Goal: Task Accomplishment & Management: Complete application form

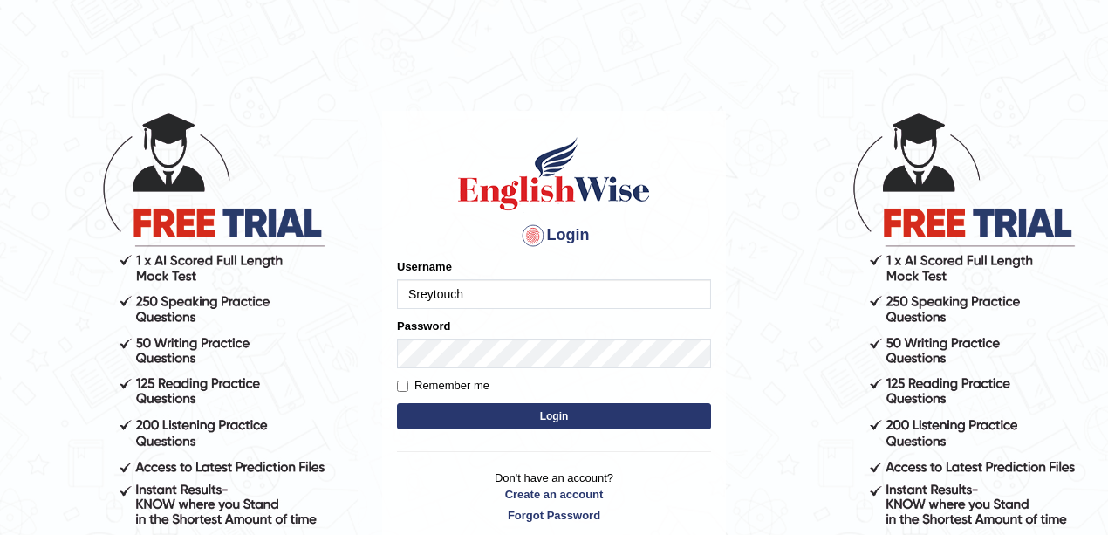
click at [496, 288] on input "Sreytouch" at bounding box center [554, 294] width 314 height 30
click at [492, 289] on input "Sreytouch" at bounding box center [554, 294] width 314 height 30
click at [448, 292] on input "Sreytouch" at bounding box center [554, 294] width 314 height 30
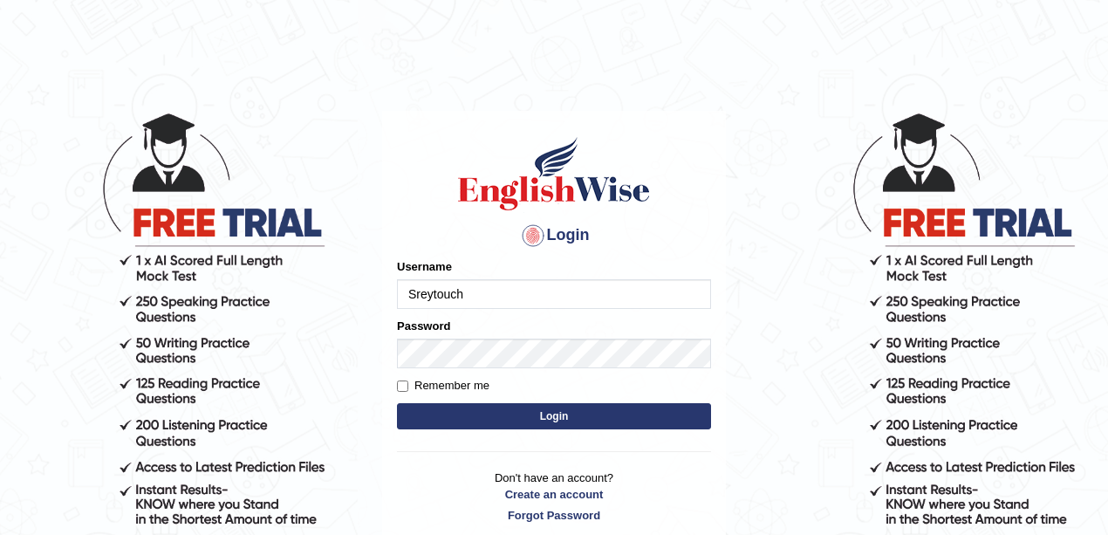
click at [448, 292] on input "Sreytouch" at bounding box center [554, 294] width 314 height 30
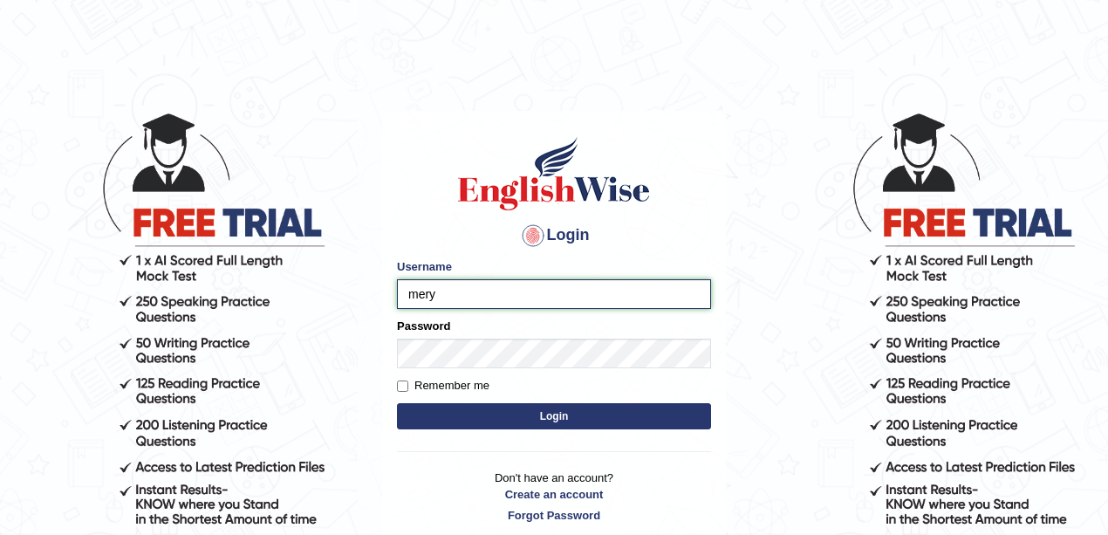
type input "meryheng"
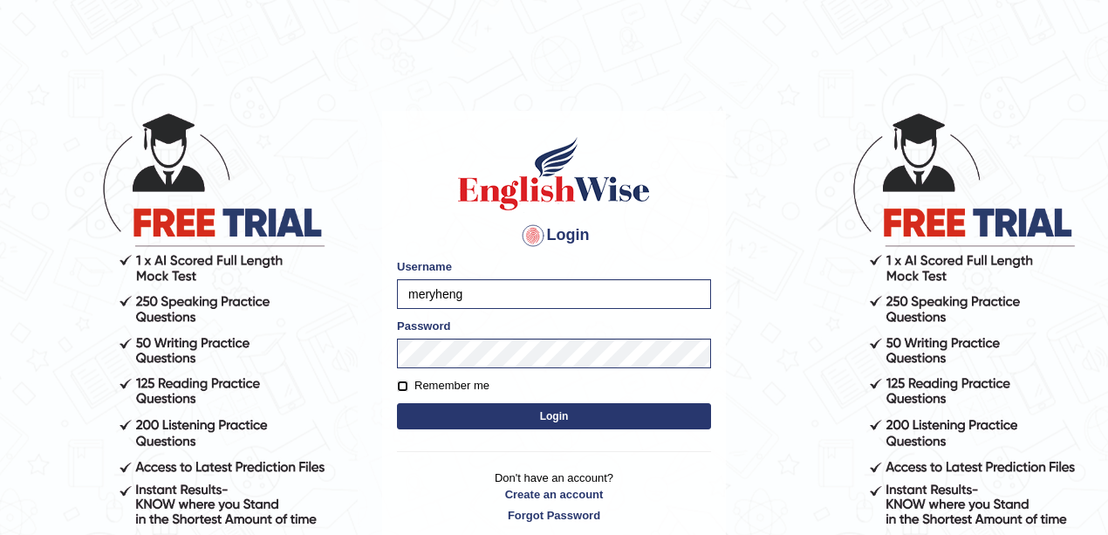
click at [405, 386] on input "Remember me" at bounding box center [402, 385] width 11 height 11
checkbox input "true"
click at [455, 408] on button "Login" at bounding box center [554, 416] width 314 height 26
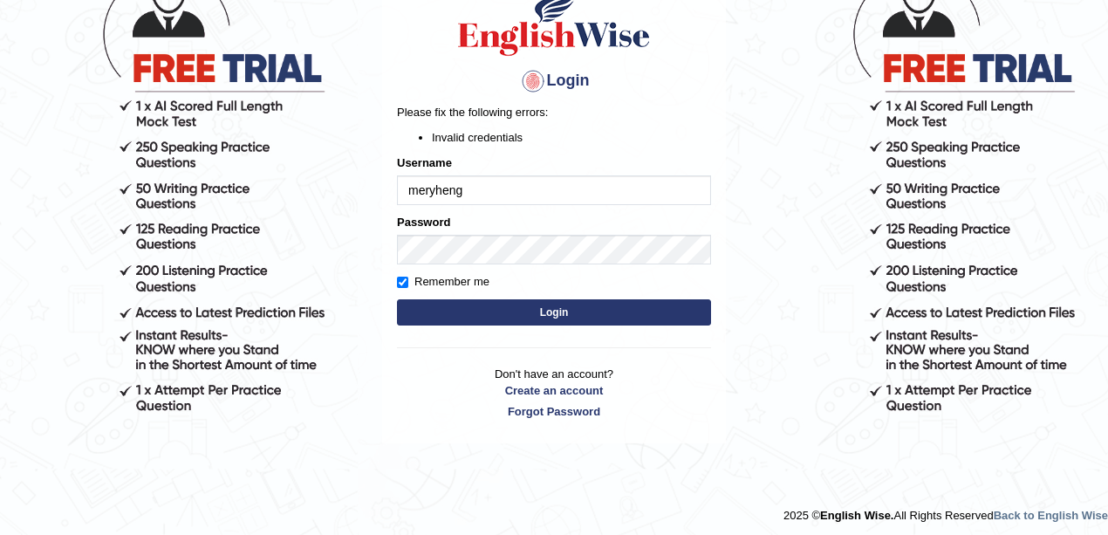
scroll to position [159, 0]
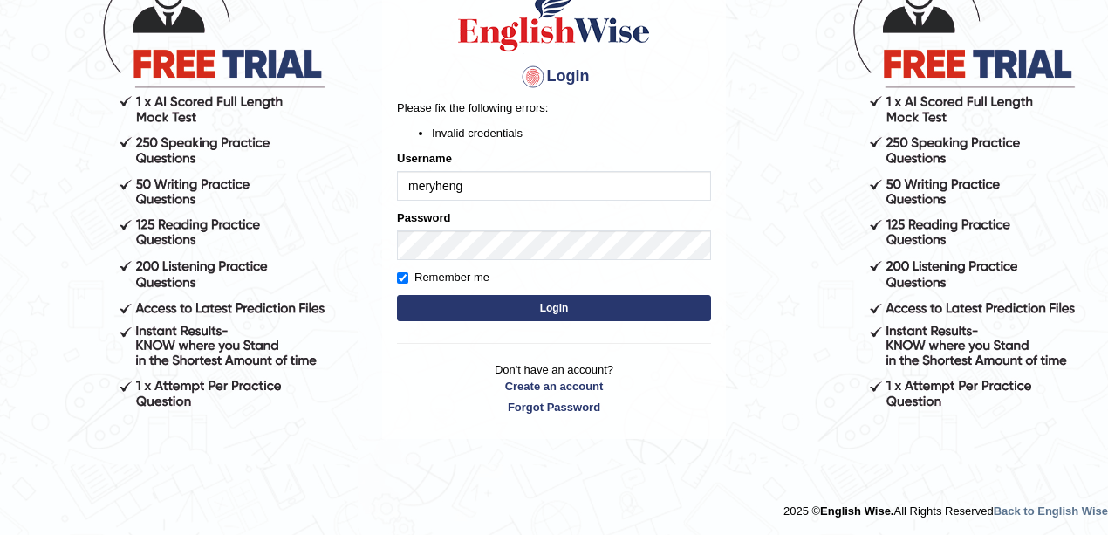
click at [602, 302] on button "Login" at bounding box center [554, 308] width 314 height 26
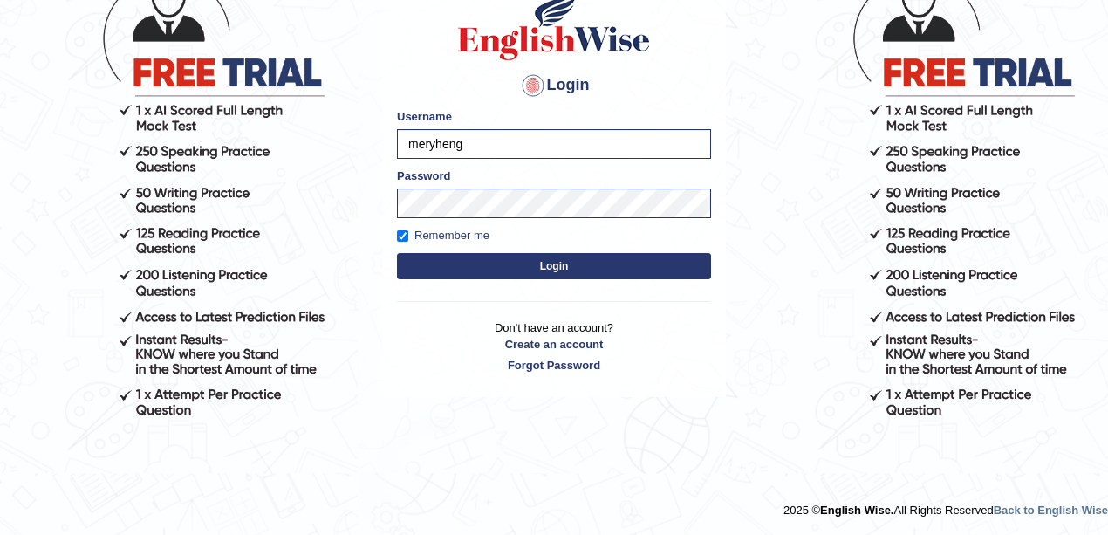
scroll to position [150, 0]
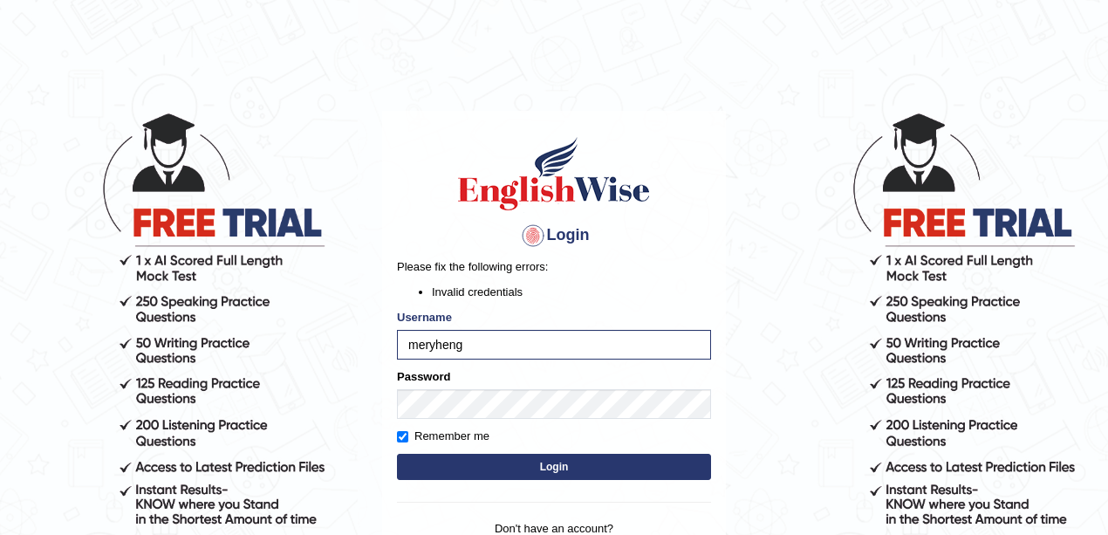
click at [605, 437] on div "Remember me" at bounding box center [554, 435] width 314 height 17
click at [606, 464] on button "Login" at bounding box center [554, 467] width 314 height 26
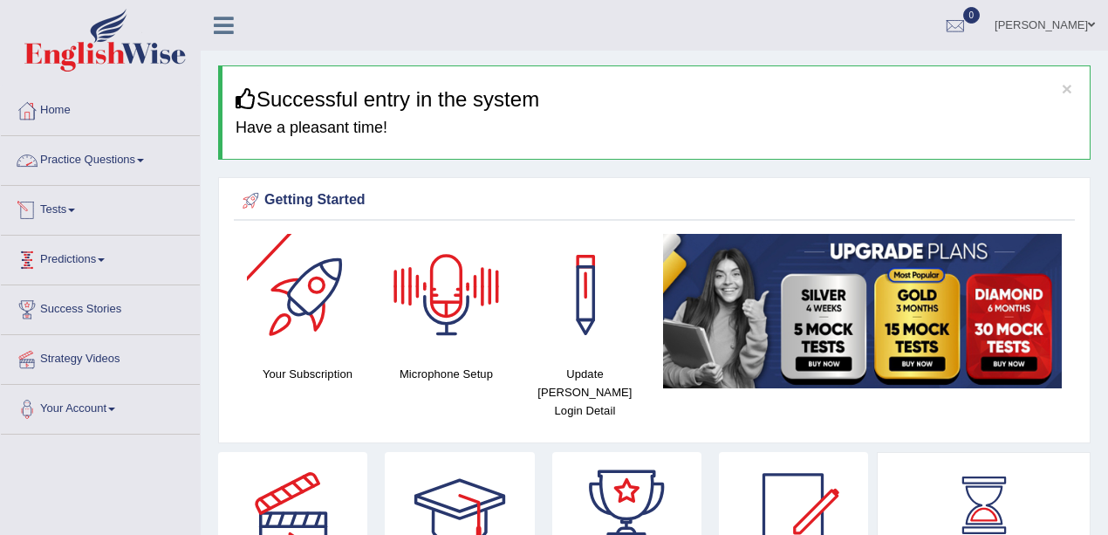
click at [120, 166] on link "Practice Questions" at bounding box center [100, 158] width 199 height 44
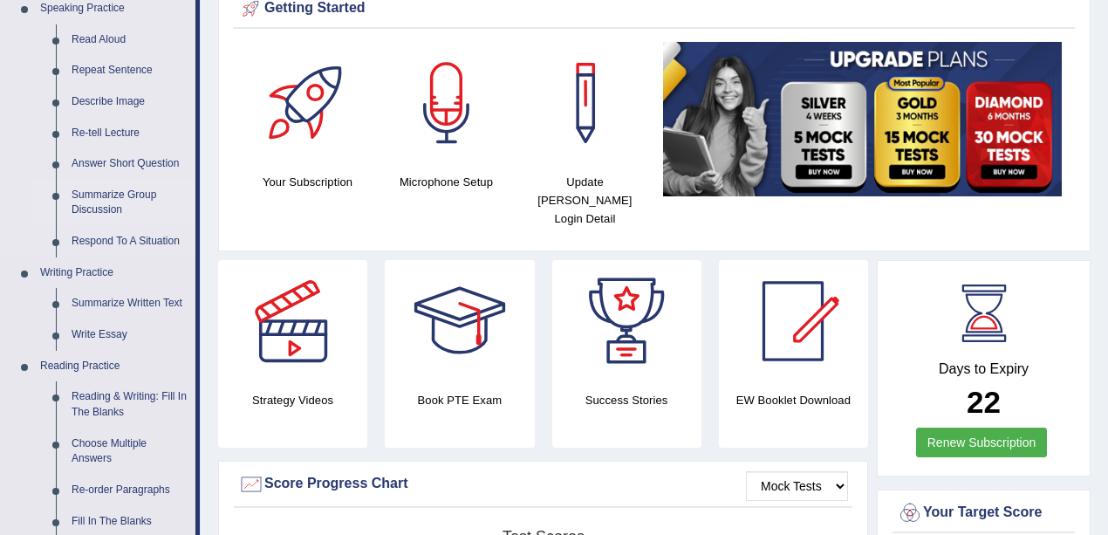
scroll to position [349, 0]
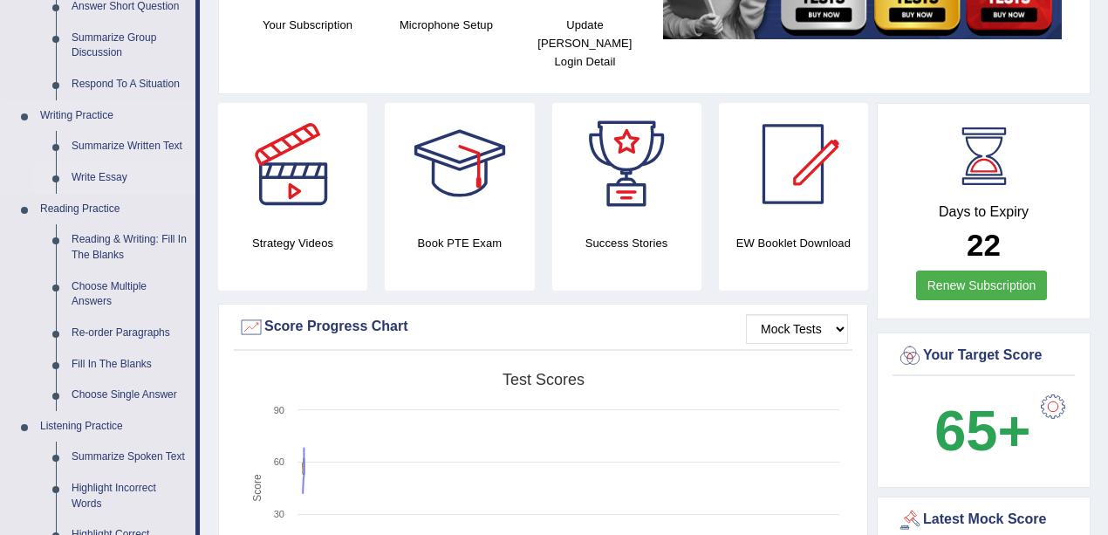
click at [113, 182] on link "Write Essay" at bounding box center [130, 177] width 132 height 31
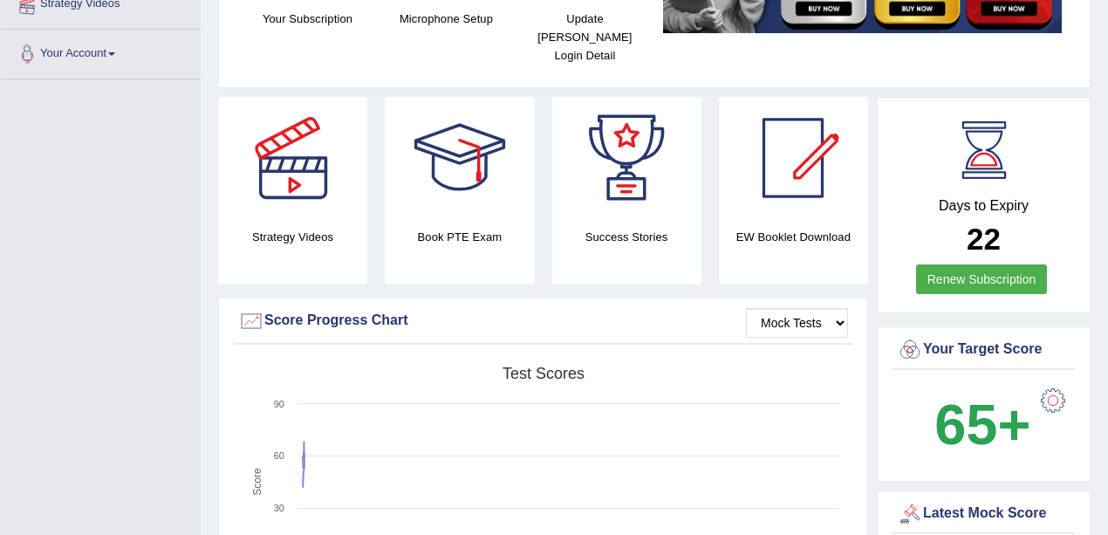
scroll to position [466, 0]
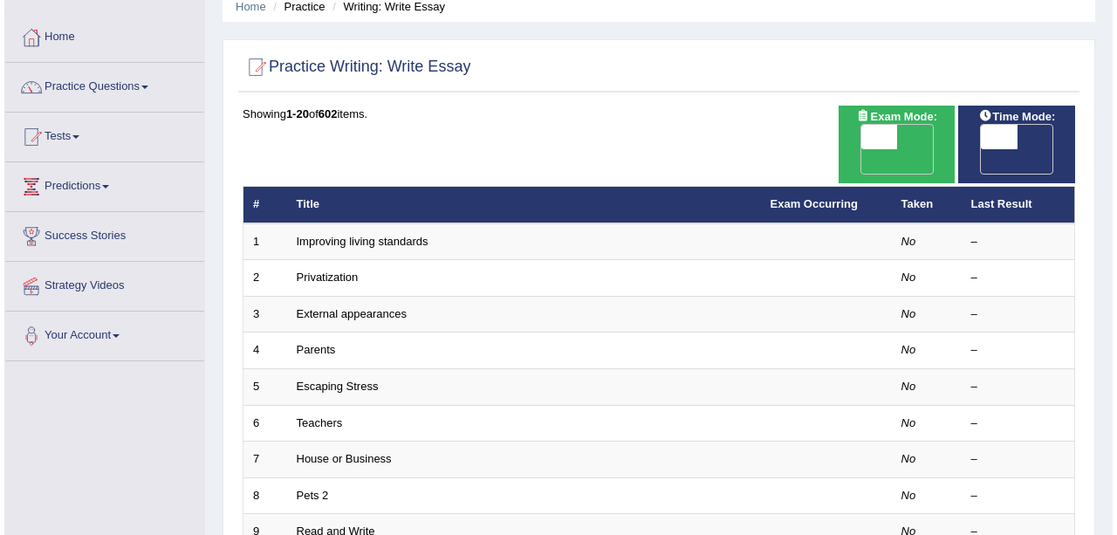
scroll to position [31, 0]
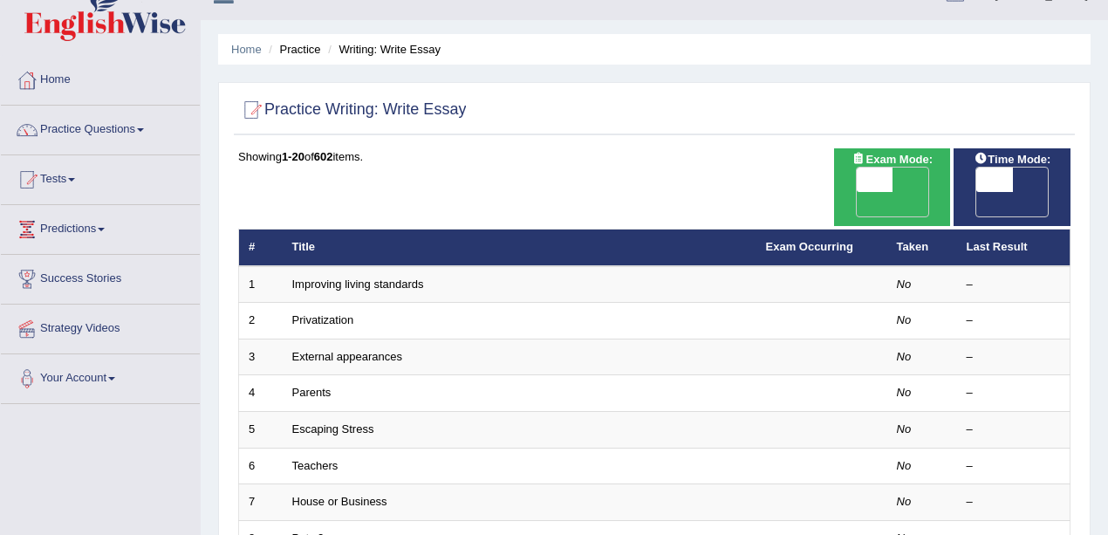
click at [857, 192] on span "OFF" at bounding box center [838, 204] width 37 height 24
checkbox input "true"
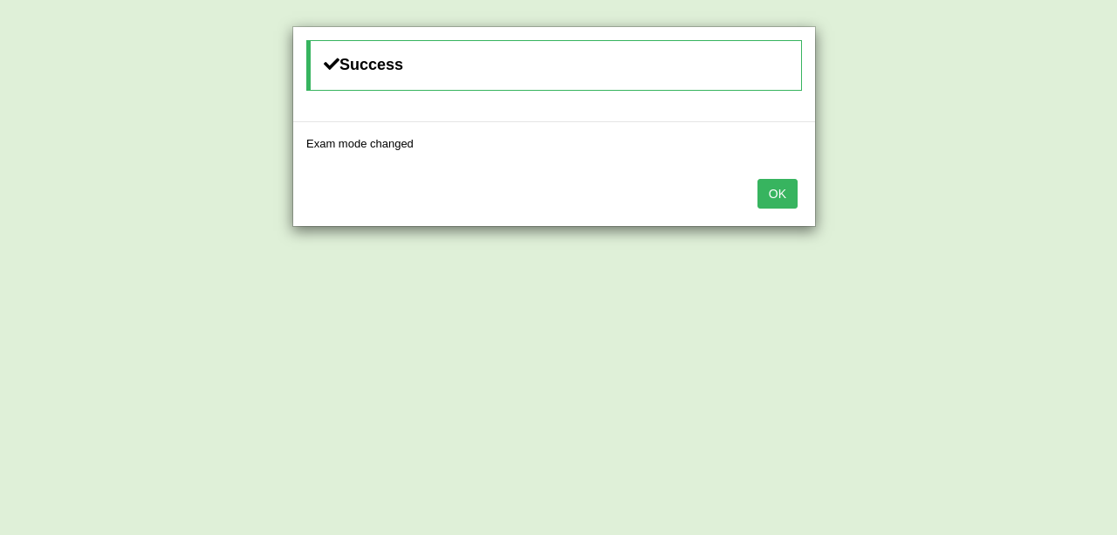
click at [769, 194] on button "OK" at bounding box center [777, 194] width 40 height 30
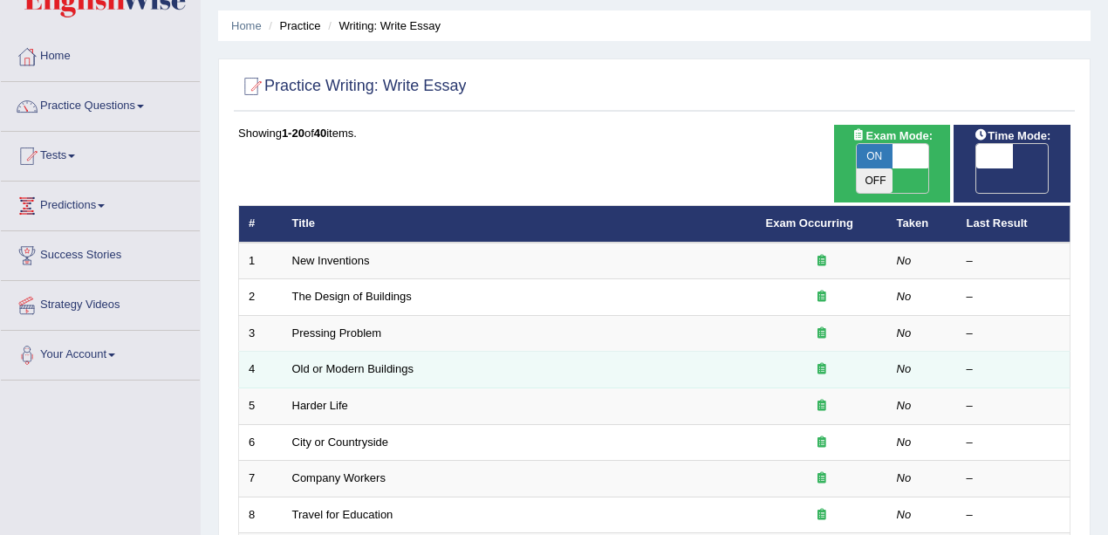
scroll to position [147, 0]
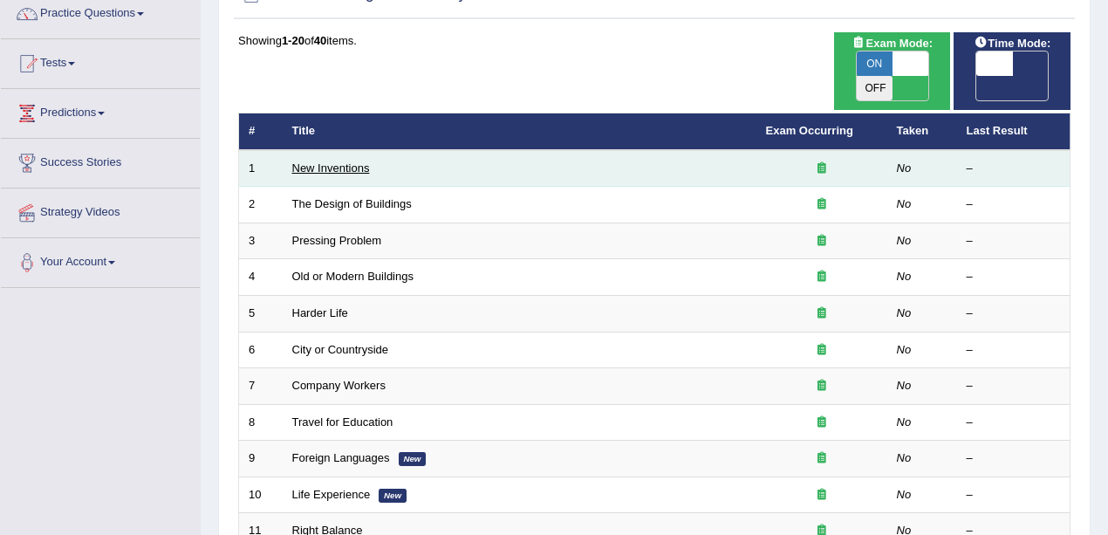
click at [363, 161] on link "New Inventions" at bounding box center [331, 167] width 78 height 13
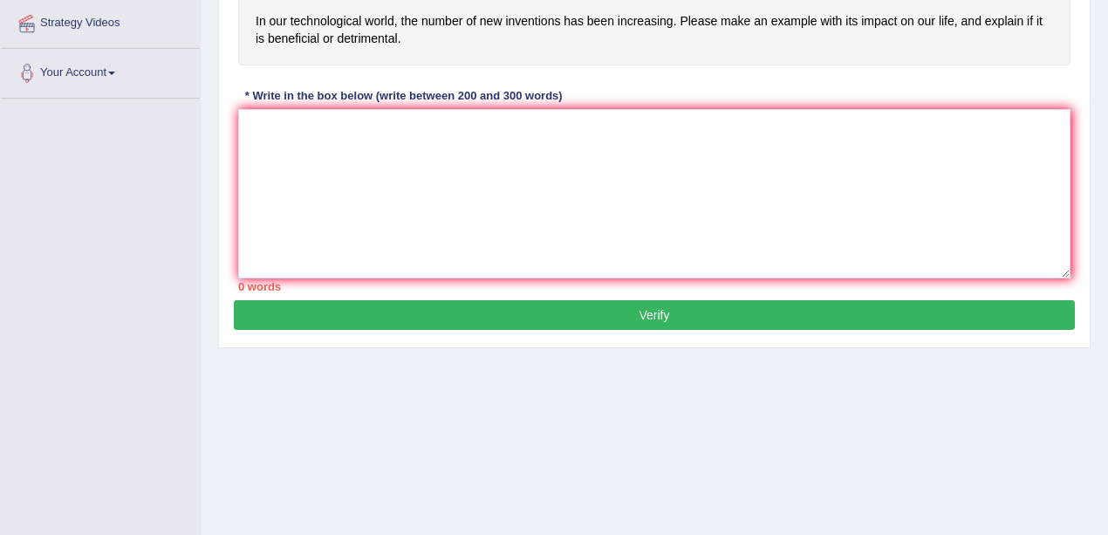
scroll to position [381, 0]
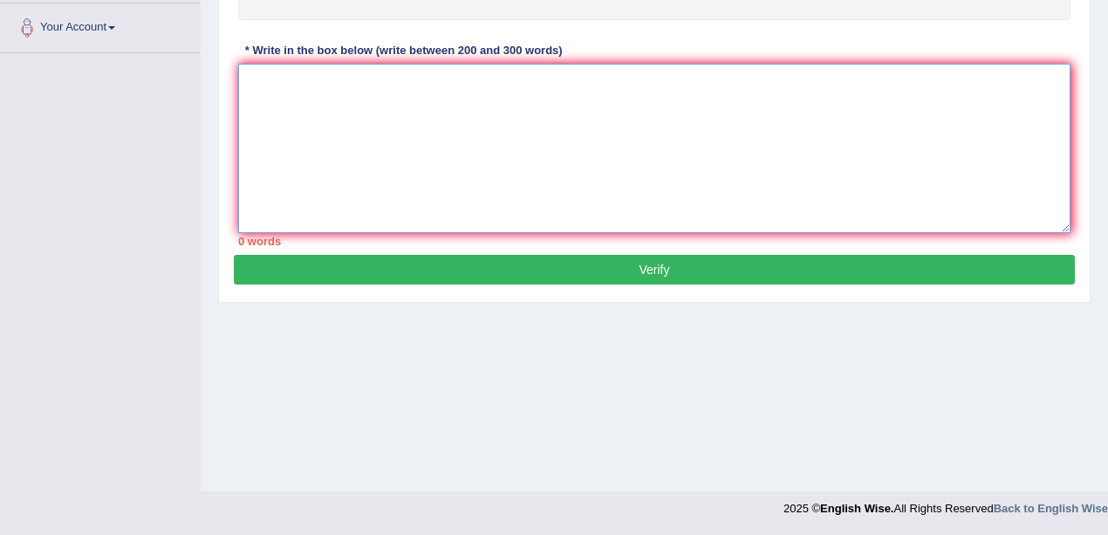
click at [388, 168] on textarea at bounding box center [654, 148] width 832 height 169
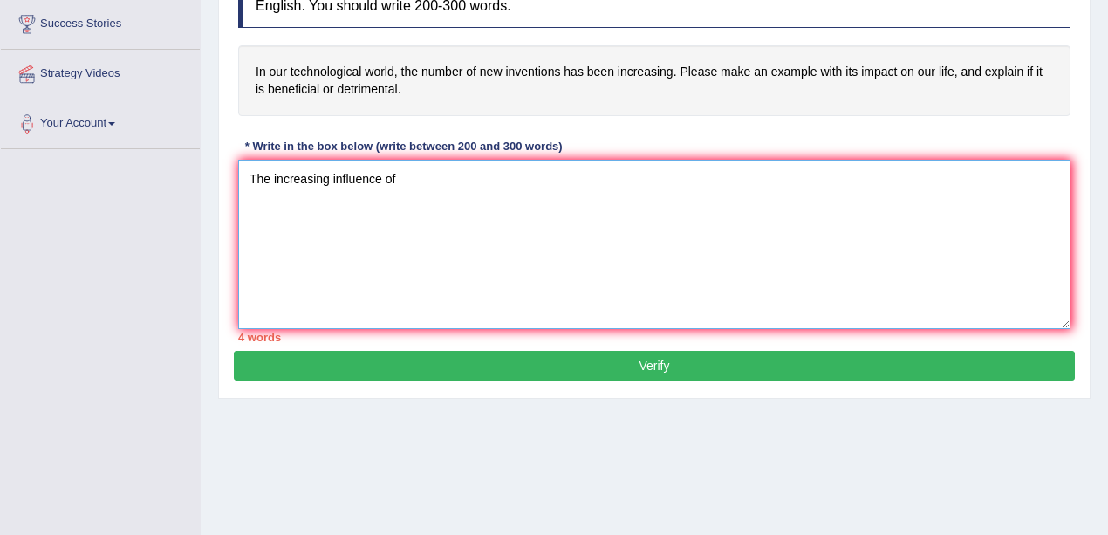
scroll to position [265, 0]
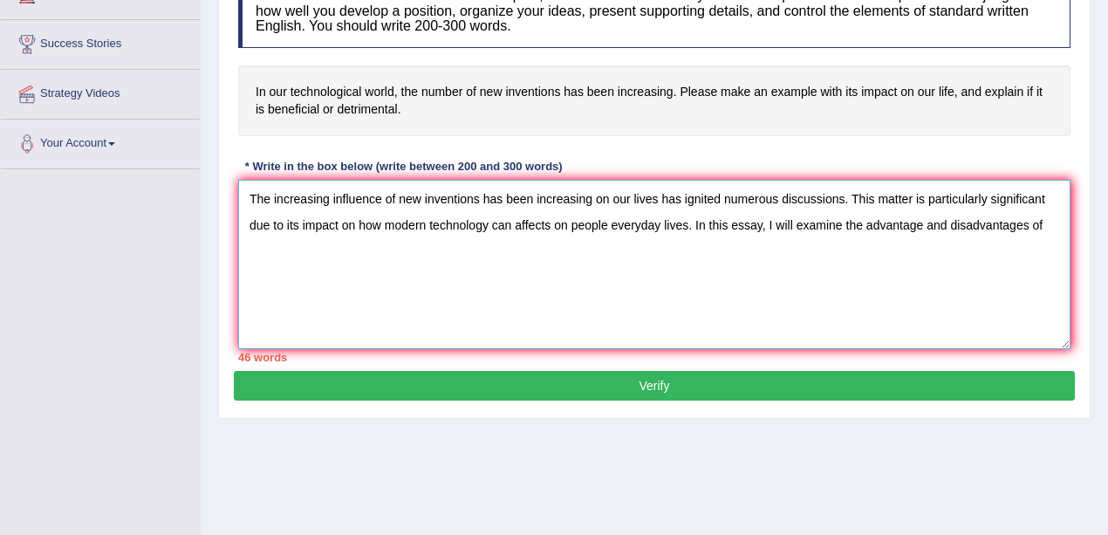
click at [919, 224] on textarea "The increasing influence of new inventions has been increasing on our lives has…" at bounding box center [654, 264] width 832 height 169
click at [1048, 216] on textarea "The increasing influence of new inventions has been increasing on our lives has…" at bounding box center [654, 264] width 832 height 169
click at [1061, 224] on textarea "The increasing influence of new inventions has been increasing on our lives has…" at bounding box center [654, 264] width 832 height 169
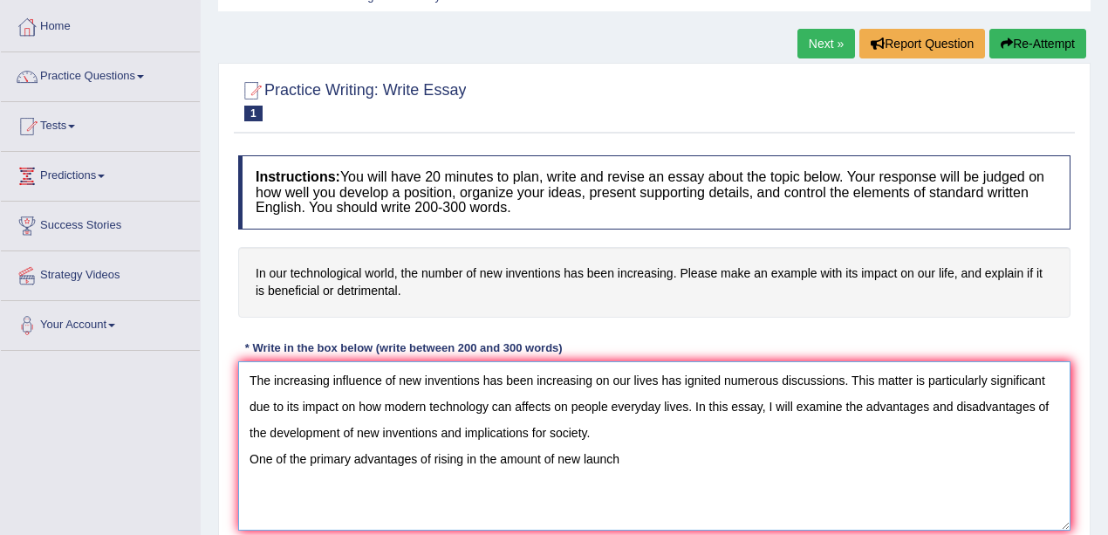
scroll to position [174, 0]
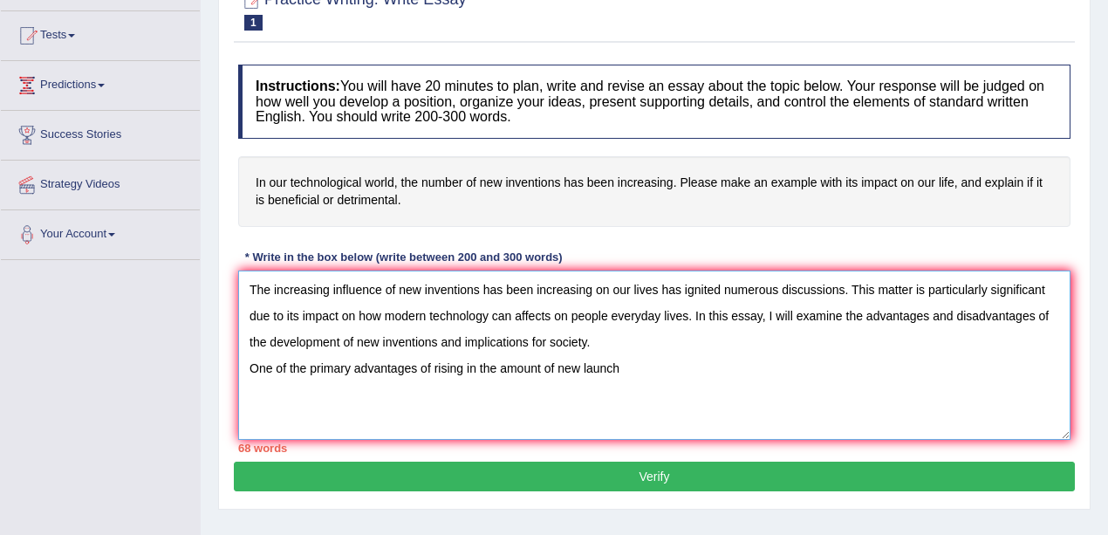
click at [657, 363] on textarea "The increasing influence of new inventions has been increasing on our lives has…" at bounding box center [654, 354] width 832 height 169
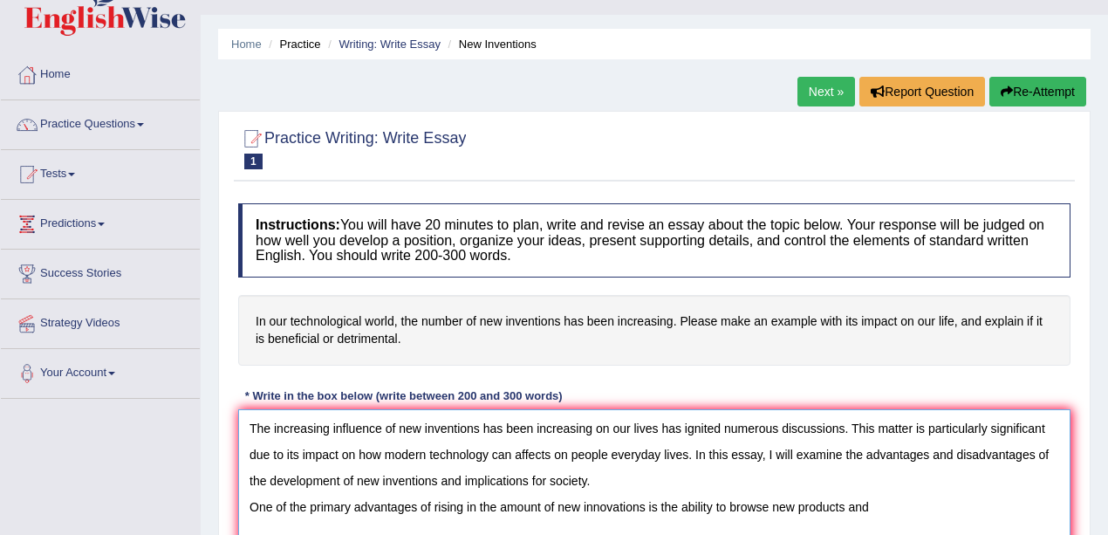
scroll to position [0, 0]
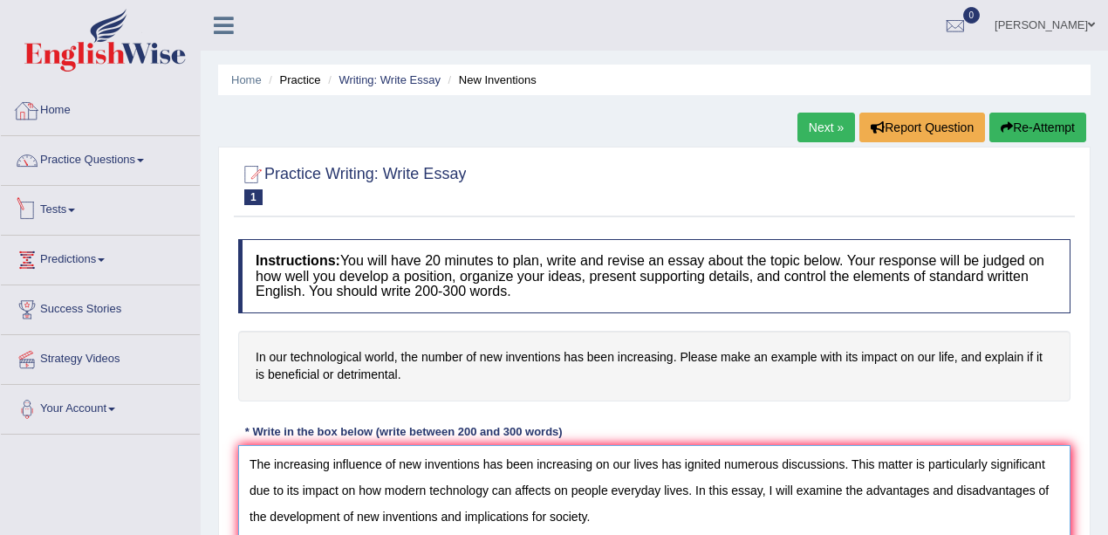
type textarea "The increasing influence of new inventions has been increasing on our lives has…"
click at [65, 108] on link "Home" at bounding box center [100, 108] width 199 height 44
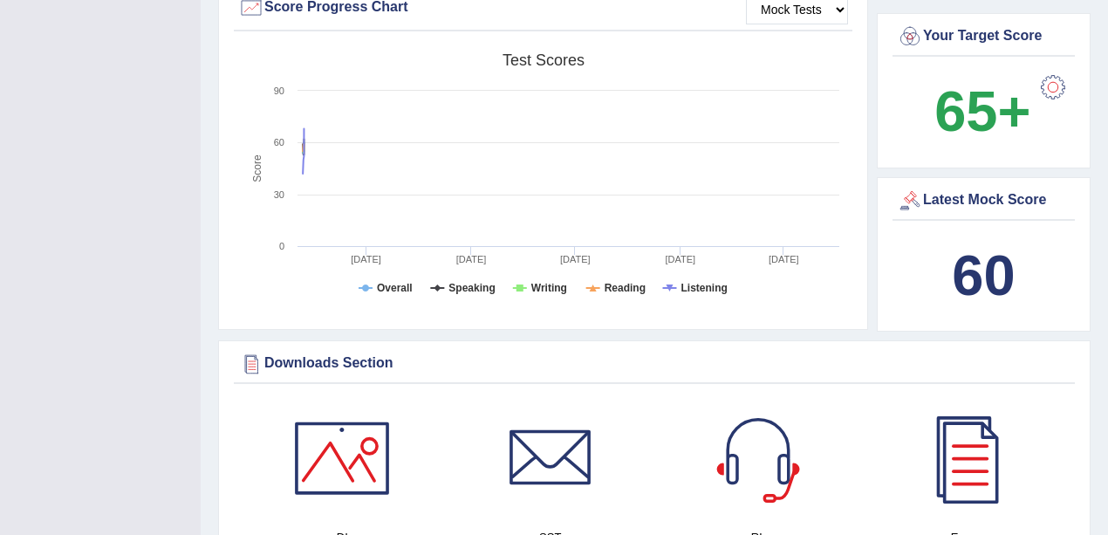
scroll to position [756, 0]
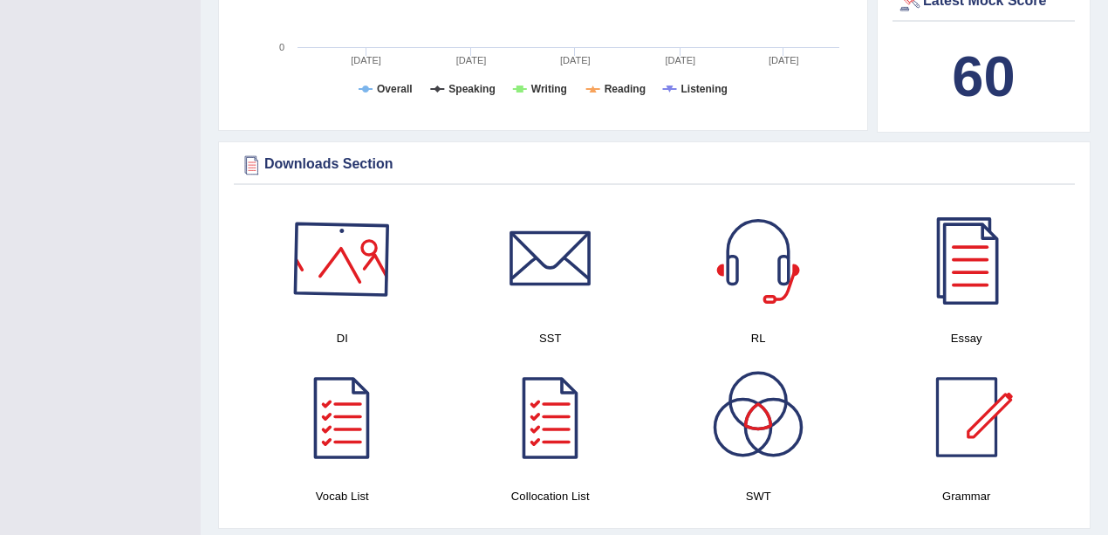
click at [331, 243] on div at bounding box center [342, 259] width 122 height 122
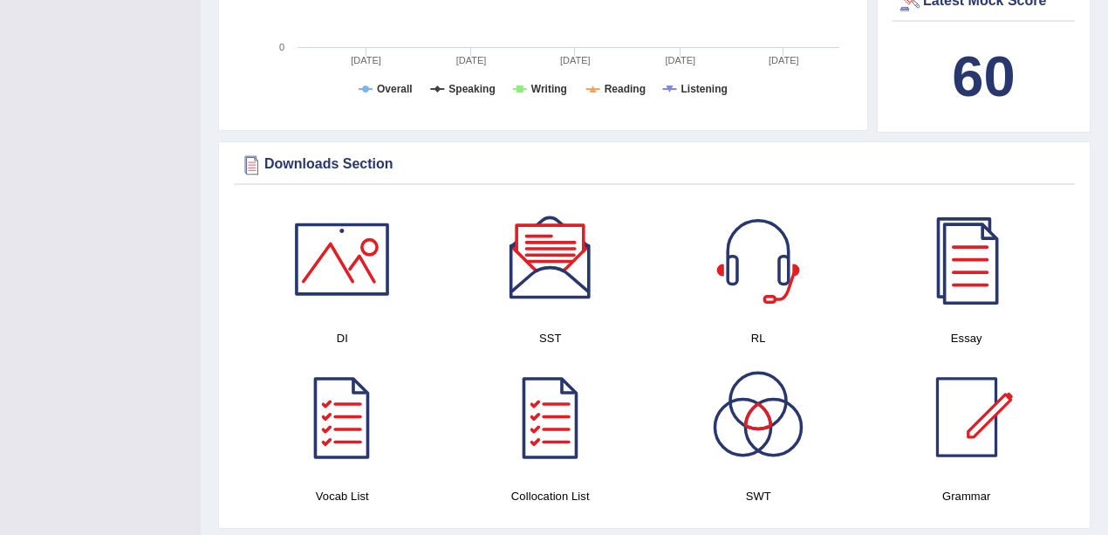
click at [551, 243] on div at bounding box center [550, 259] width 122 height 122
click at [739, 247] on div at bounding box center [758, 259] width 122 height 122
click at [769, 410] on div at bounding box center [758, 417] width 122 height 122
click at [954, 391] on div at bounding box center [967, 417] width 122 height 122
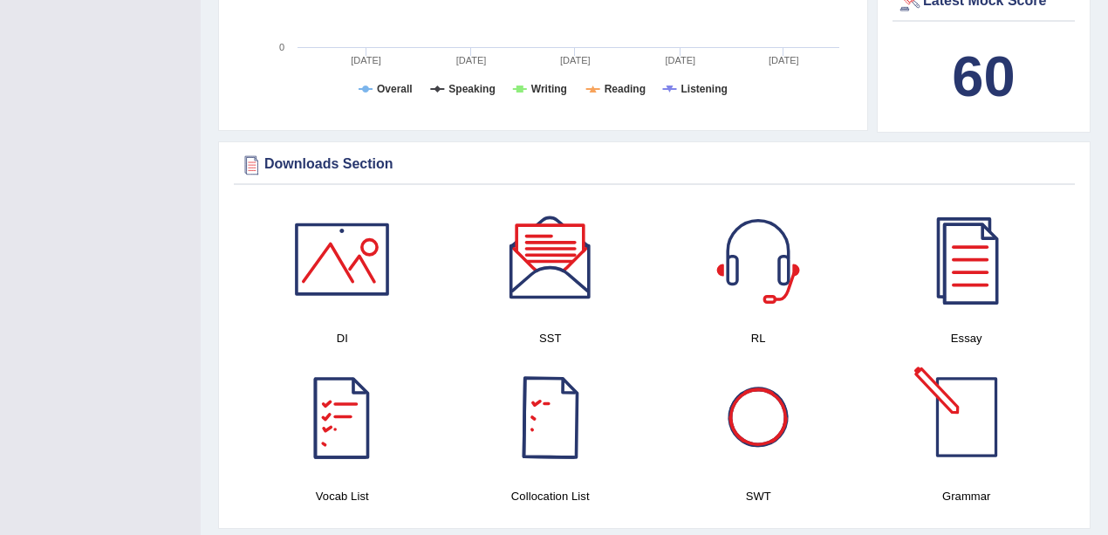
click at [975, 412] on div at bounding box center [967, 417] width 122 height 122
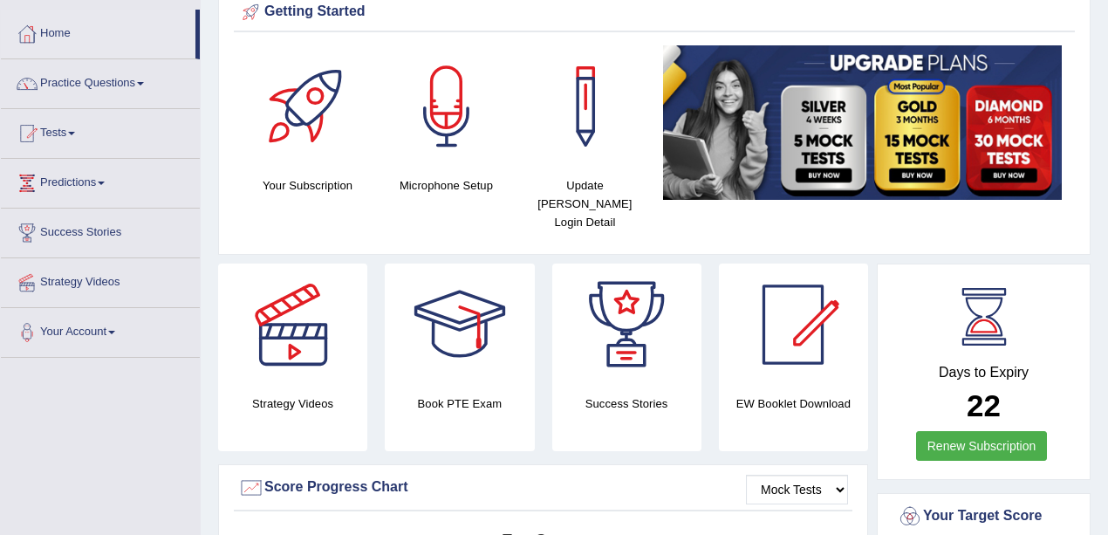
scroll to position [0, 0]
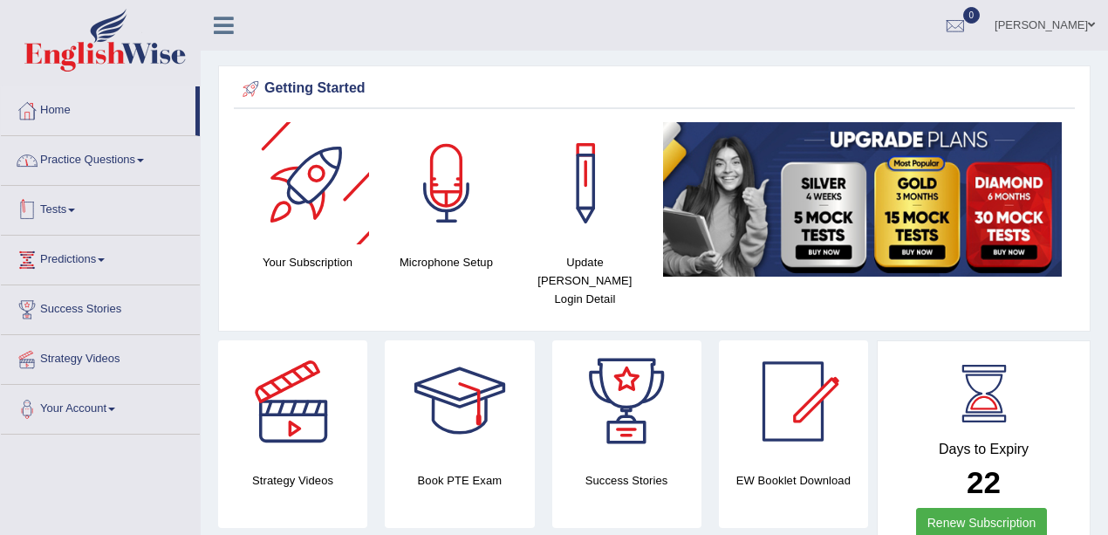
click at [105, 168] on link "Practice Questions" at bounding box center [100, 158] width 199 height 44
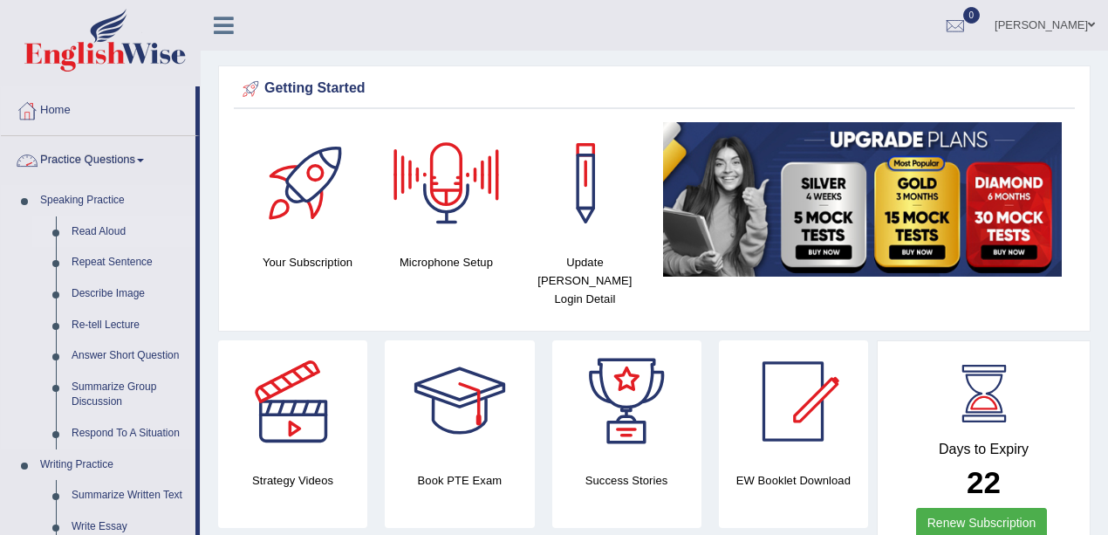
click at [113, 220] on link "Read Aloud" at bounding box center [130, 231] width 132 height 31
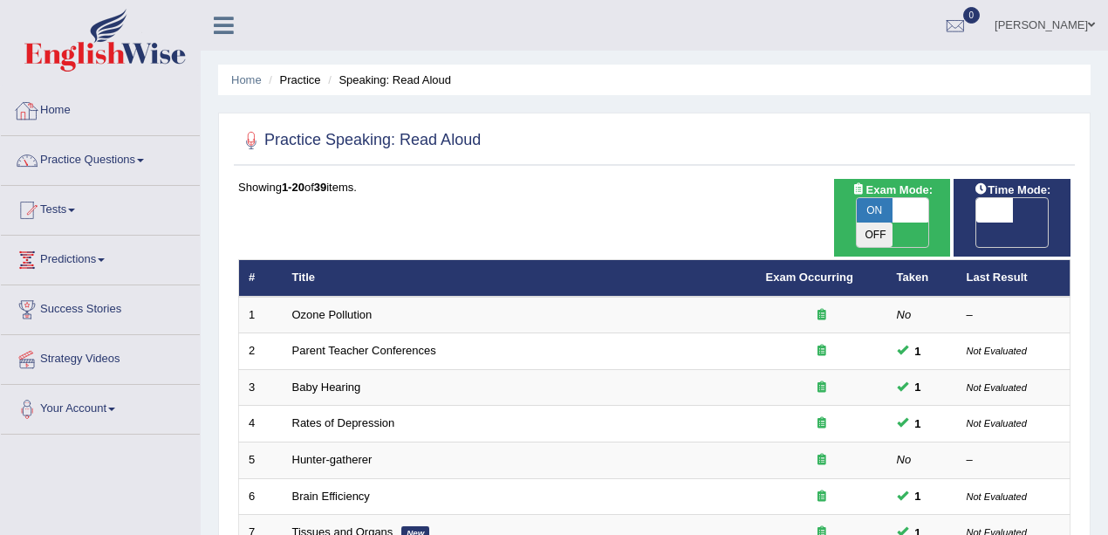
click at [66, 110] on link "Home" at bounding box center [100, 108] width 199 height 44
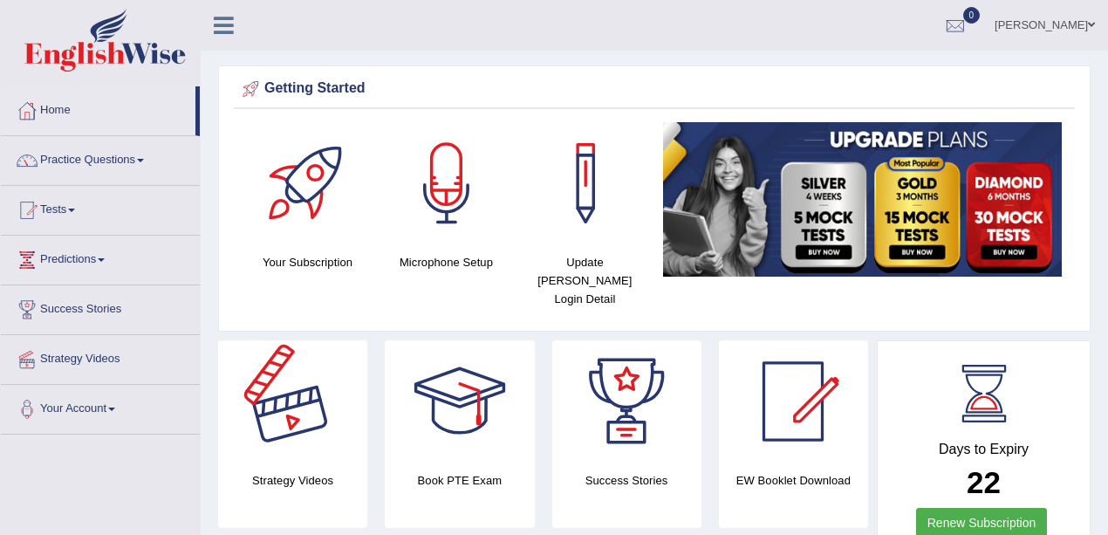
click at [300, 394] on div at bounding box center [293, 401] width 122 height 122
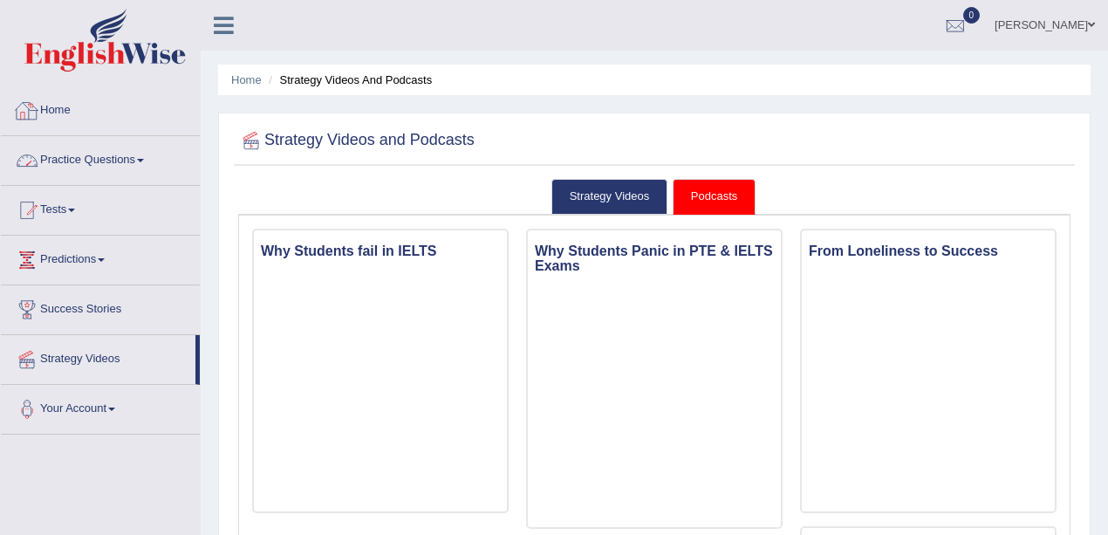
click at [52, 113] on link "Home" at bounding box center [100, 108] width 199 height 44
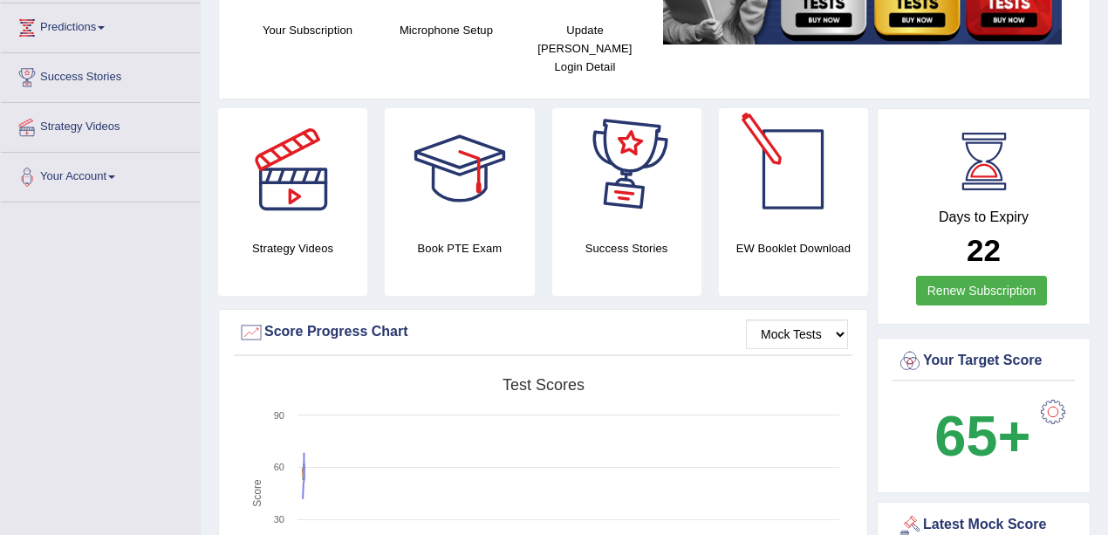
click at [796, 197] on div at bounding box center [793, 169] width 122 height 122
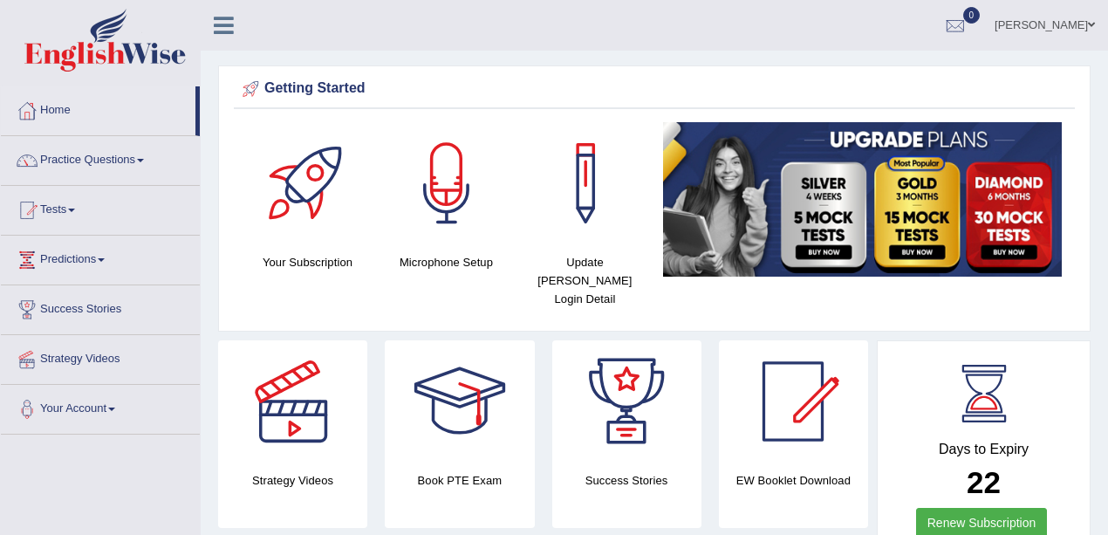
click at [824, 243] on img at bounding box center [862, 199] width 399 height 154
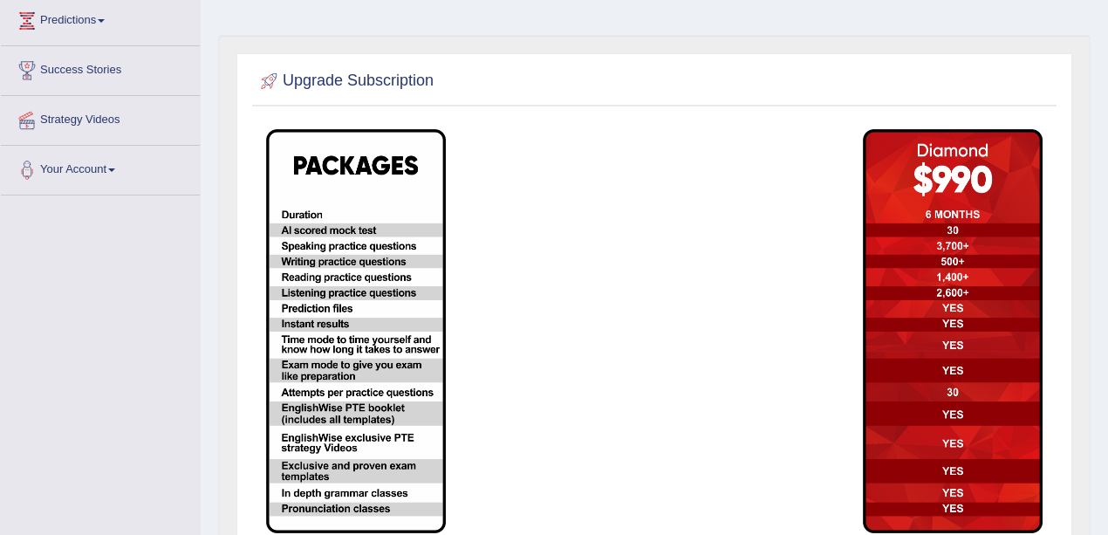
scroll to position [207, 0]
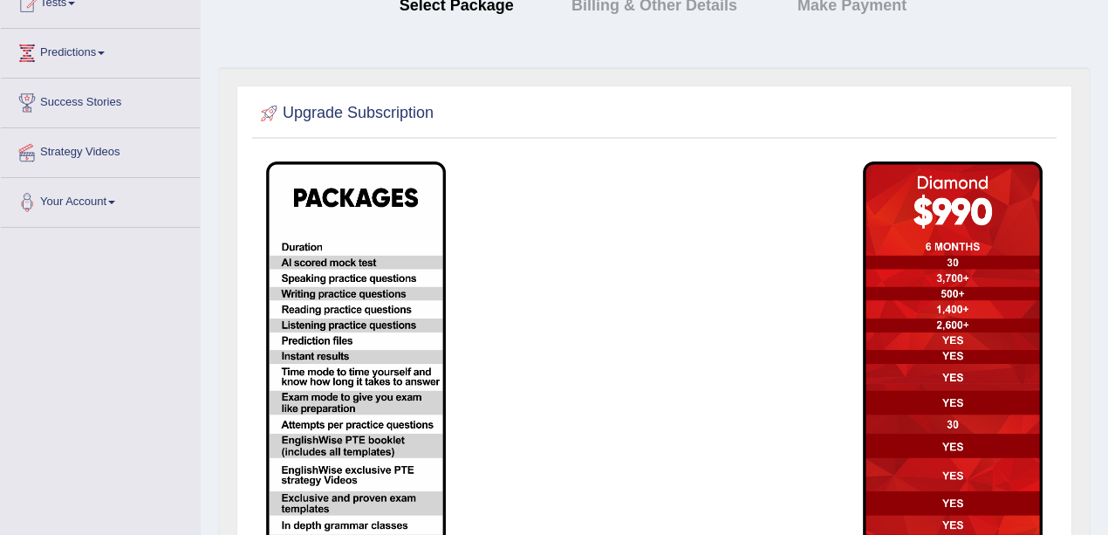
click at [372, 274] on img at bounding box center [356, 363] width 180 height 404
click at [391, 173] on img at bounding box center [356, 363] width 180 height 404
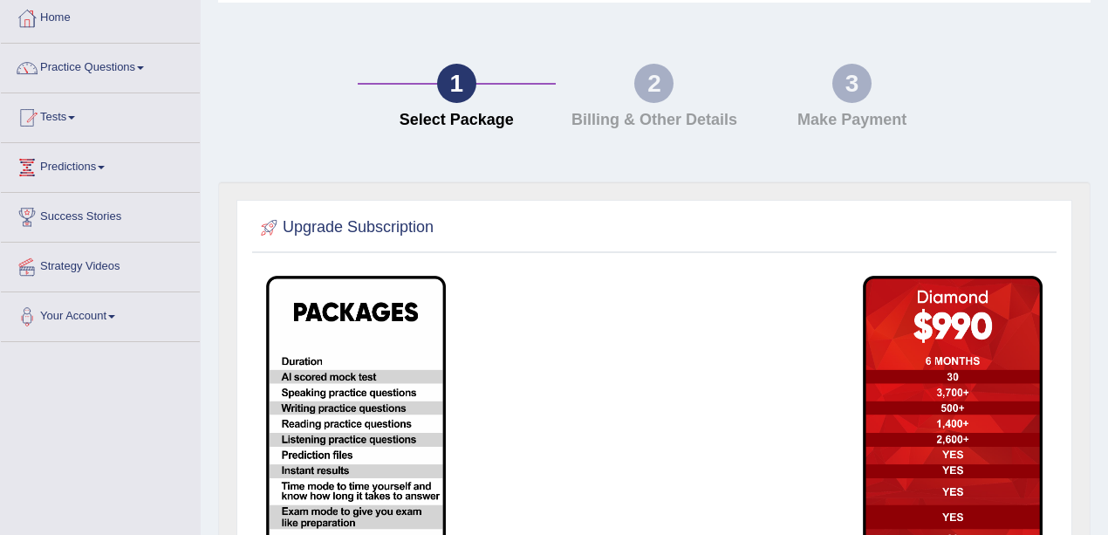
scroll to position [91, 0]
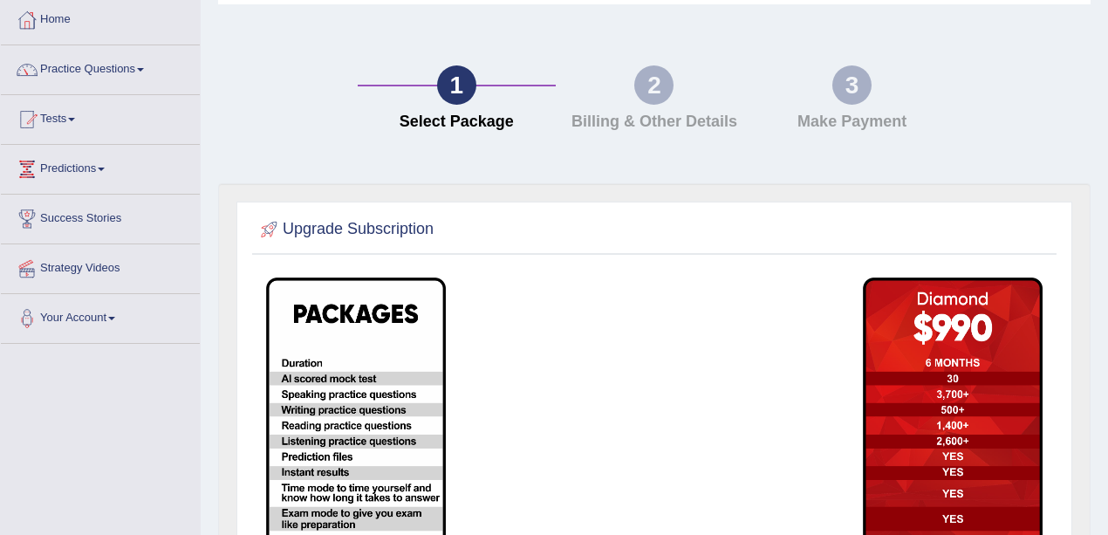
click at [656, 87] on div "2" at bounding box center [653, 84] width 39 height 39
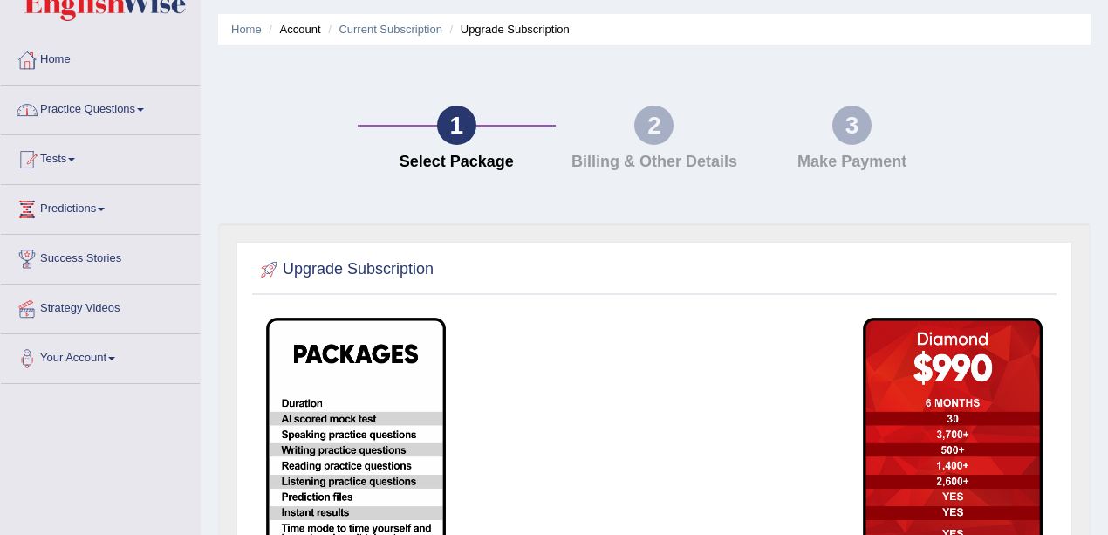
scroll to position [0, 0]
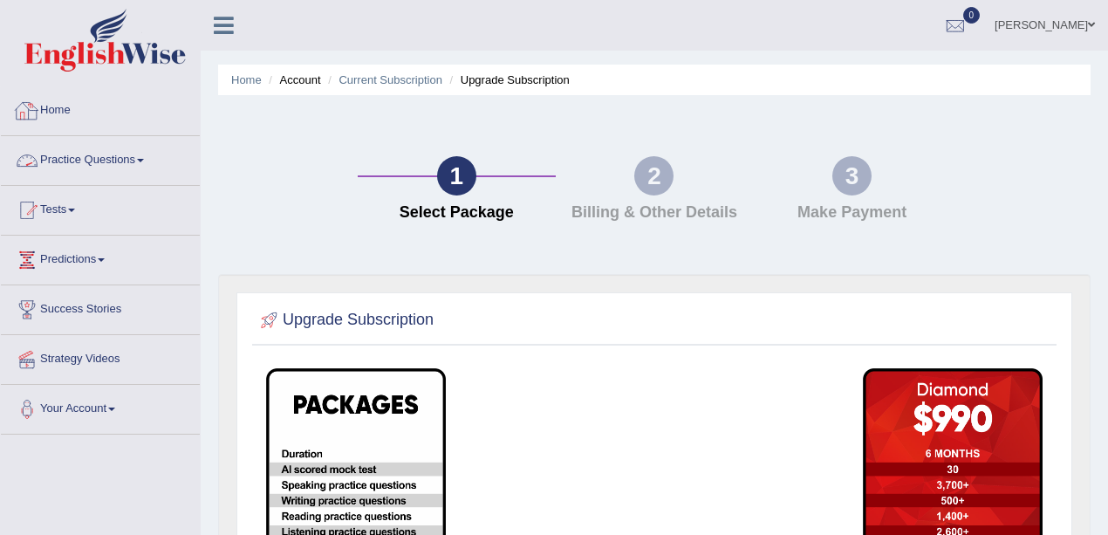
click at [73, 102] on link "Home" at bounding box center [100, 108] width 199 height 44
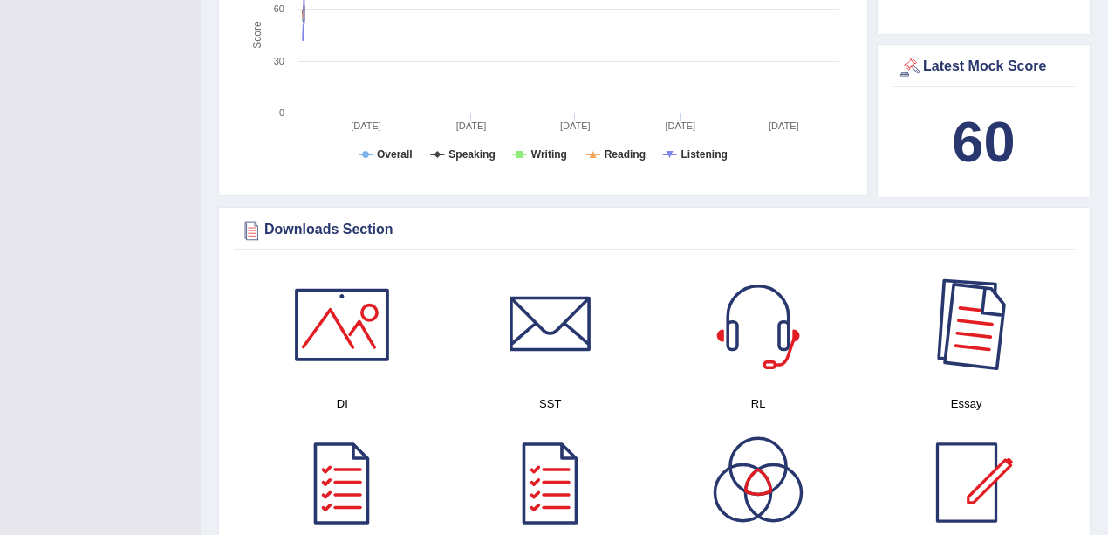
scroll to position [581, 0]
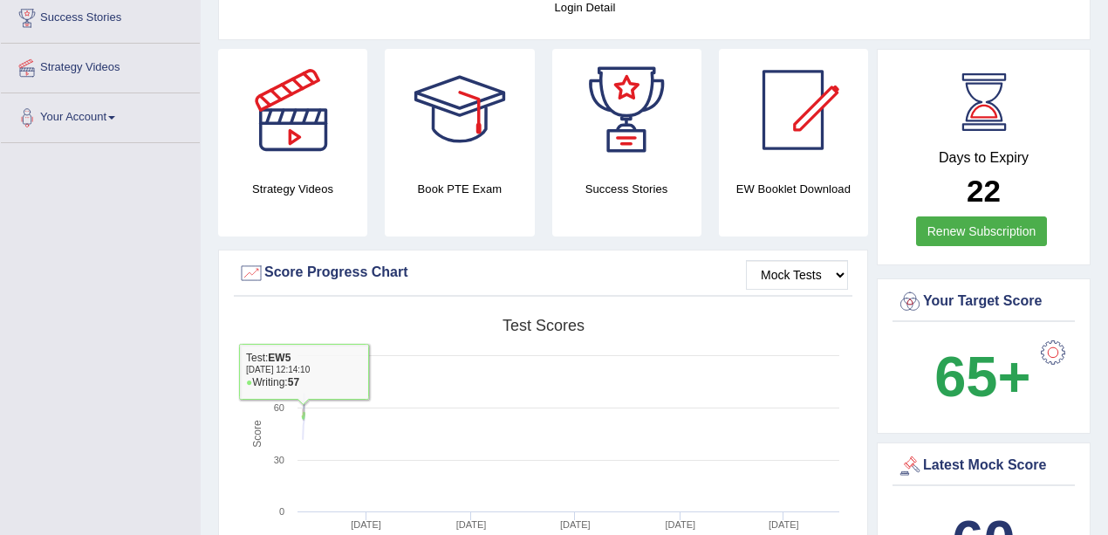
scroll to position [291, 0]
